Goal: Task Accomplishment & Management: Manage account settings

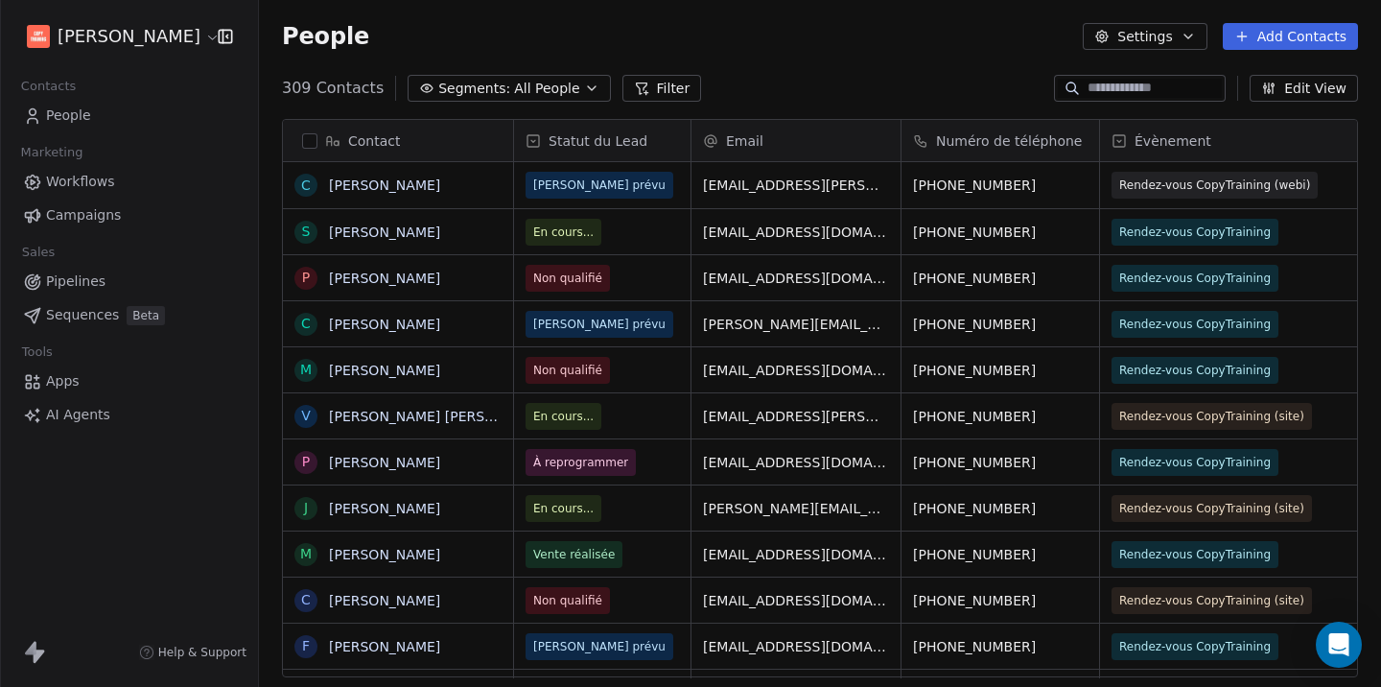
scroll to position [590, 1108]
